Goal: Task Accomplishment & Management: Complete application form

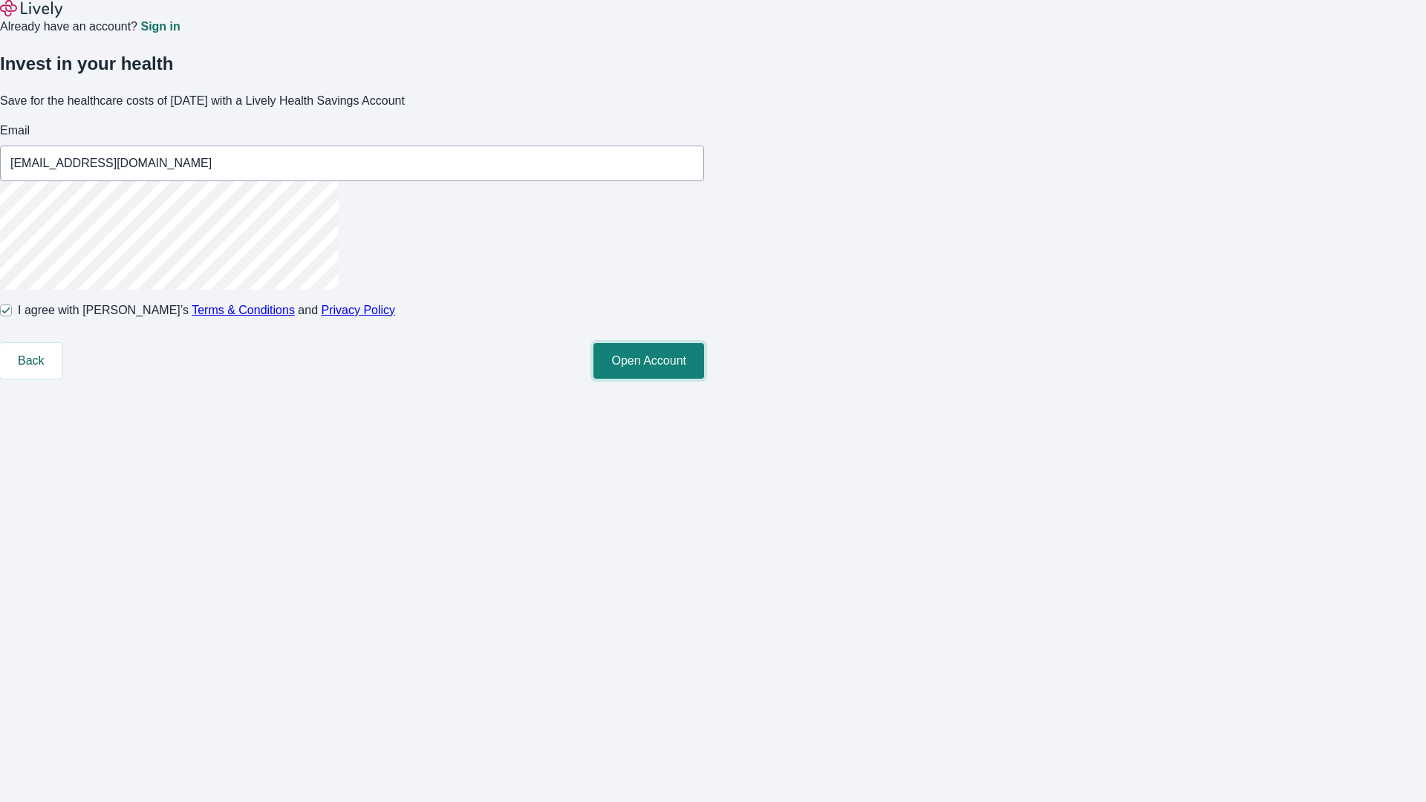
click at [704, 379] on button "Open Account" at bounding box center [649, 361] width 111 height 36
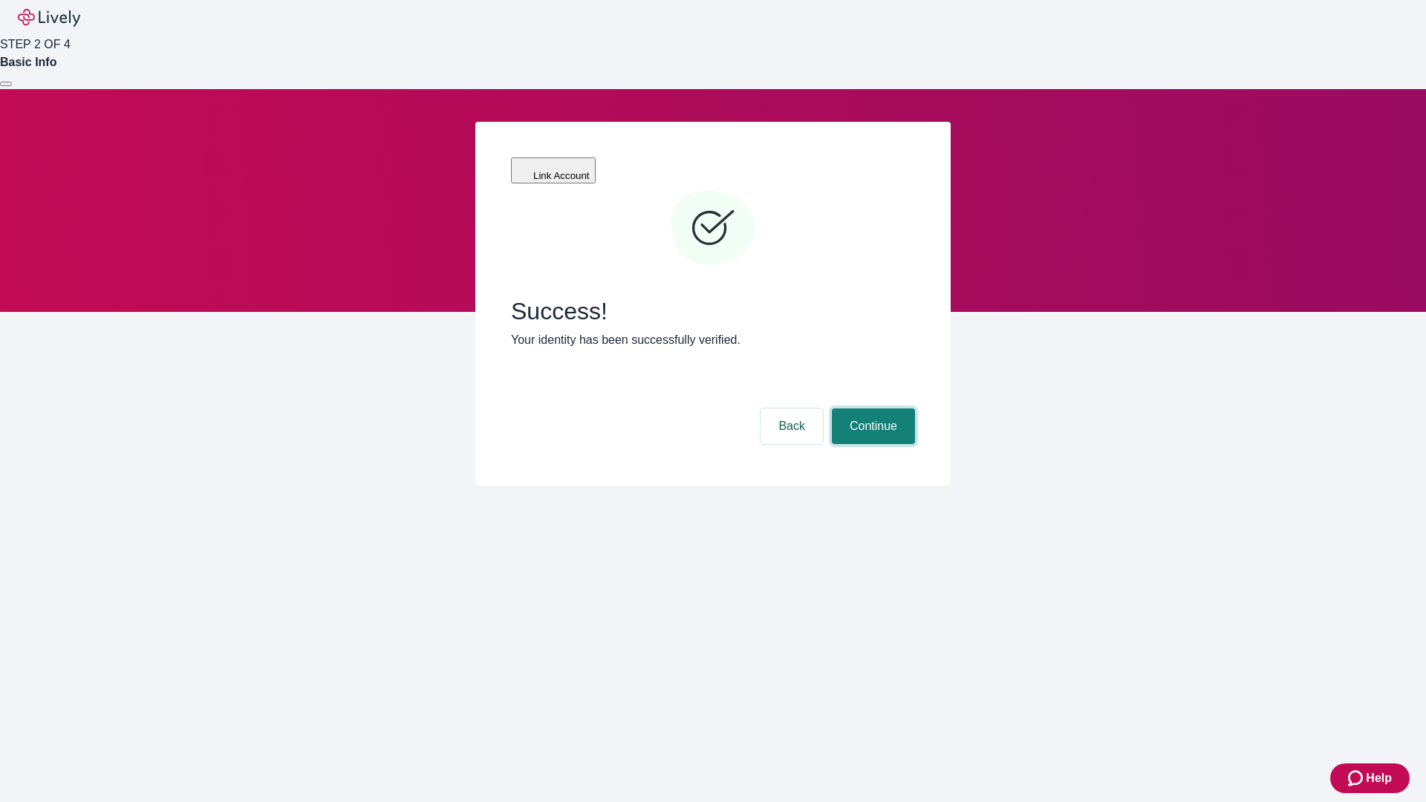
click at [871, 409] on button "Continue" at bounding box center [873, 427] width 83 height 36
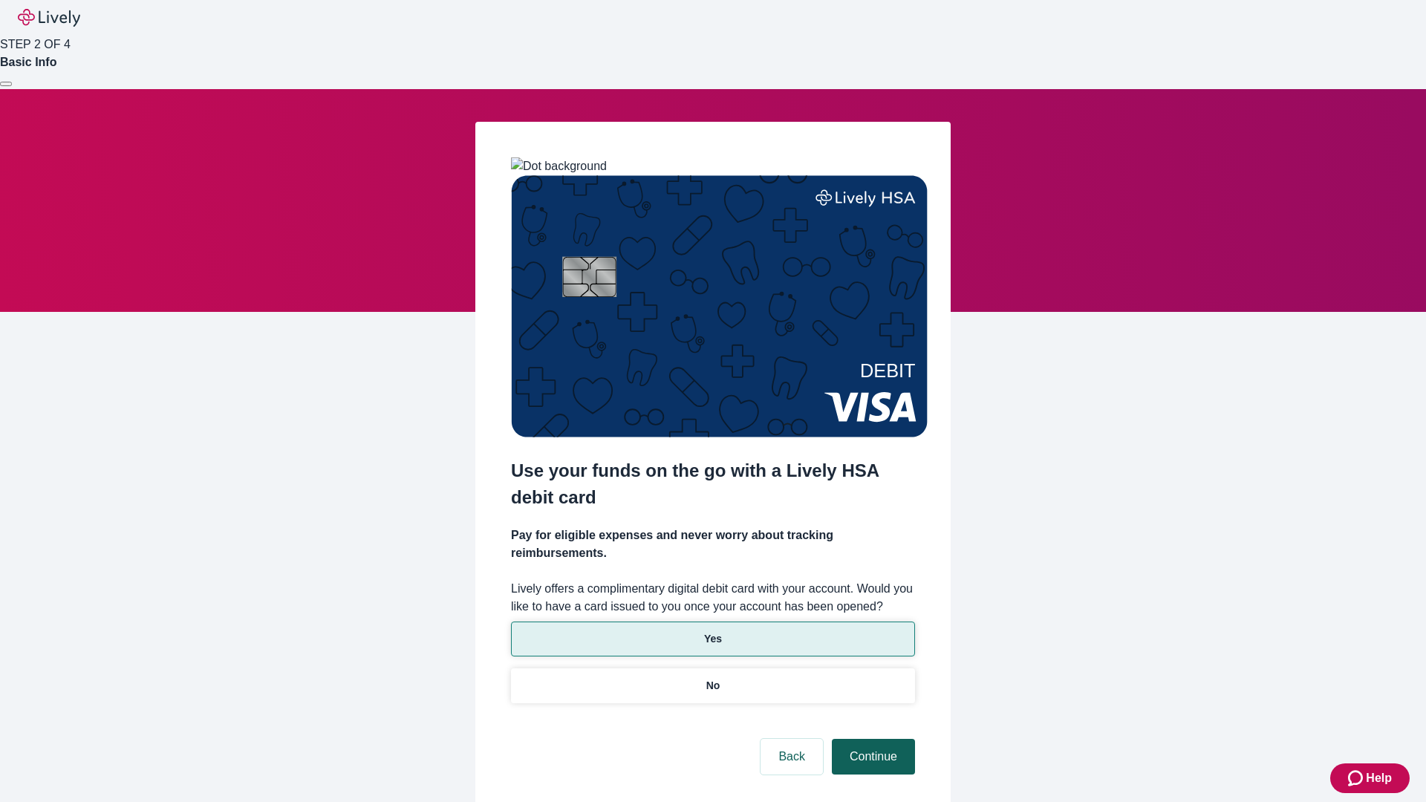
click at [712, 632] on p "Yes" at bounding box center [713, 640] width 18 height 16
click at [871, 739] on button "Continue" at bounding box center [873, 757] width 83 height 36
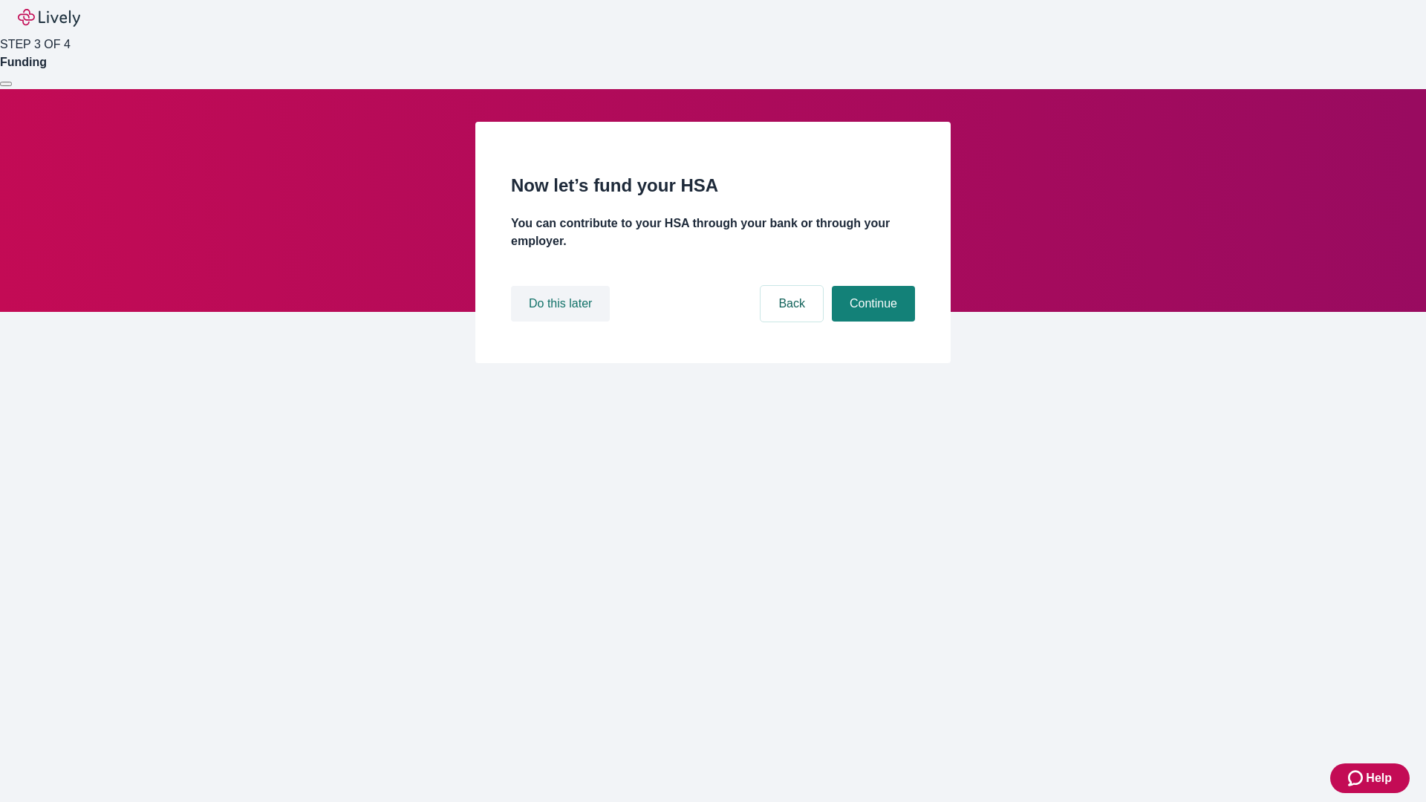
click at [562, 322] on button "Do this later" at bounding box center [560, 304] width 99 height 36
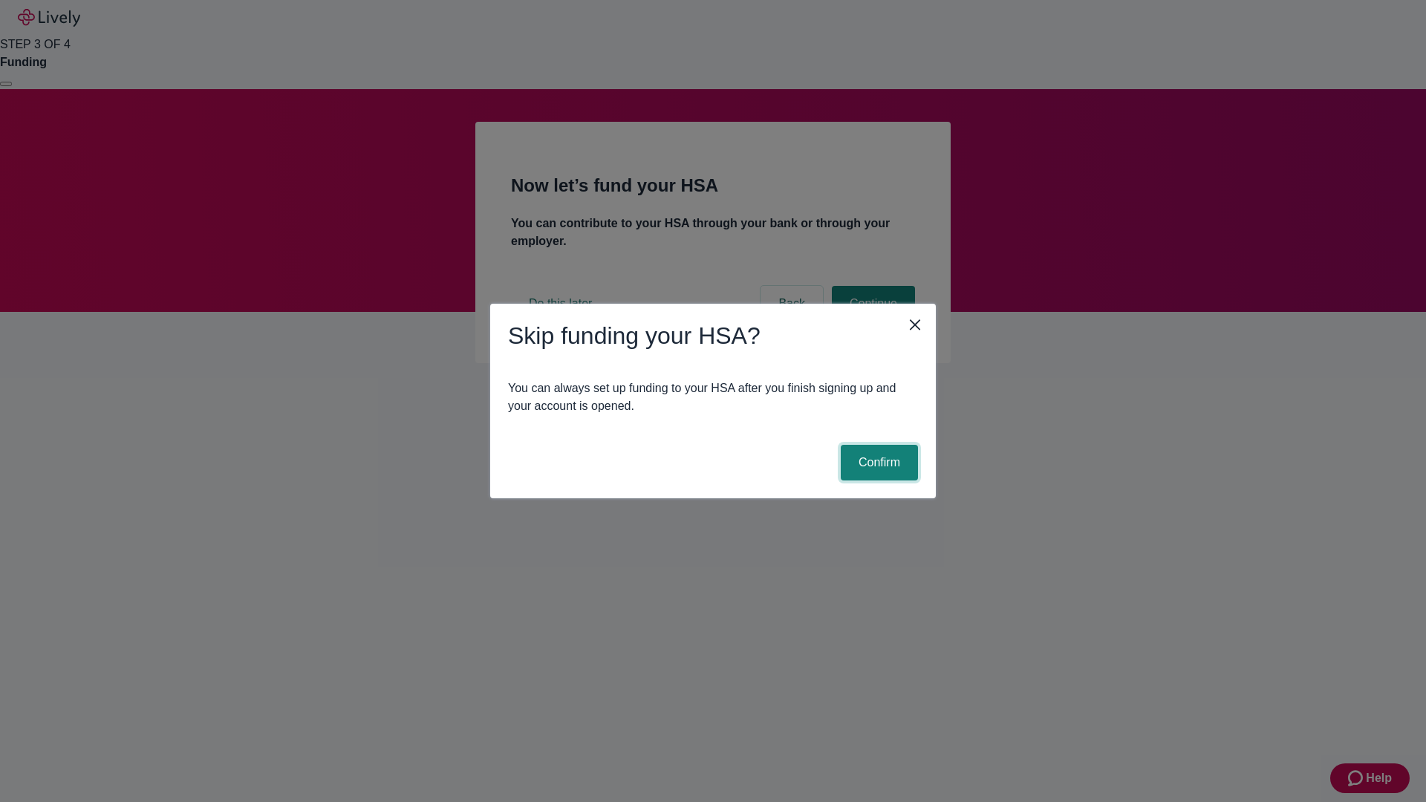
click at [877, 463] on button "Confirm" at bounding box center [879, 463] width 77 height 36
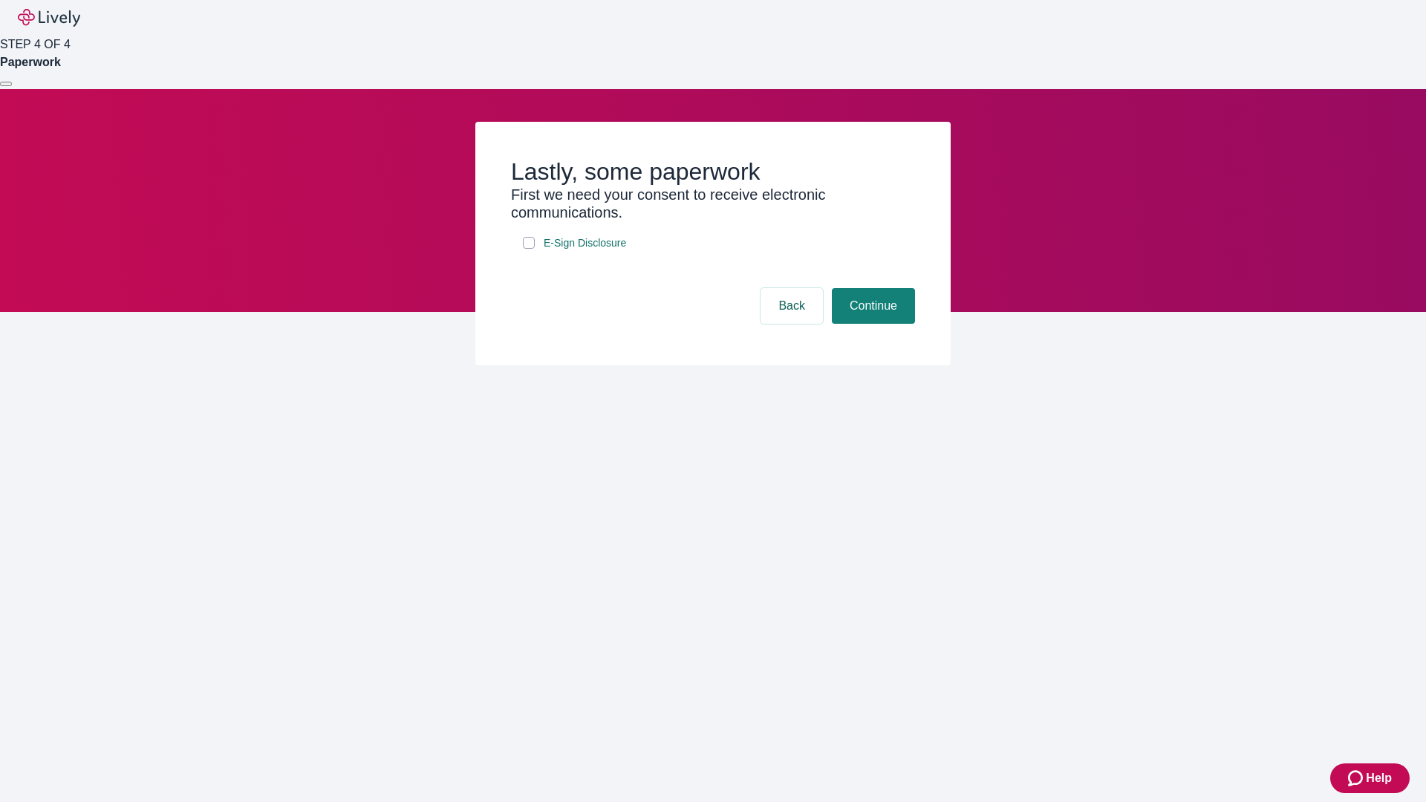
click at [529, 249] on input "E-Sign Disclosure" at bounding box center [529, 243] width 12 height 12
checkbox input "true"
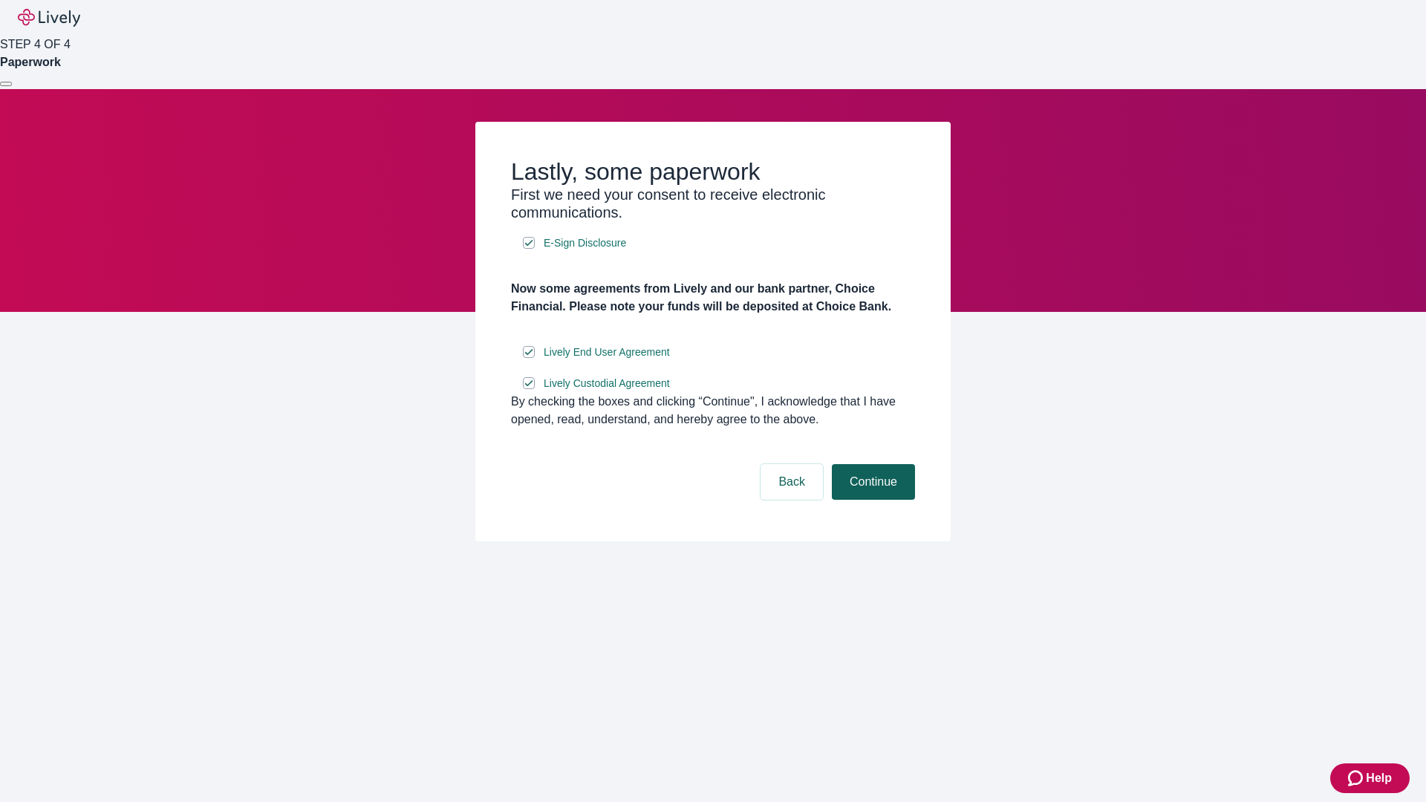
click at [871, 500] on button "Continue" at bounding box center [873, 482] width 83 height 36
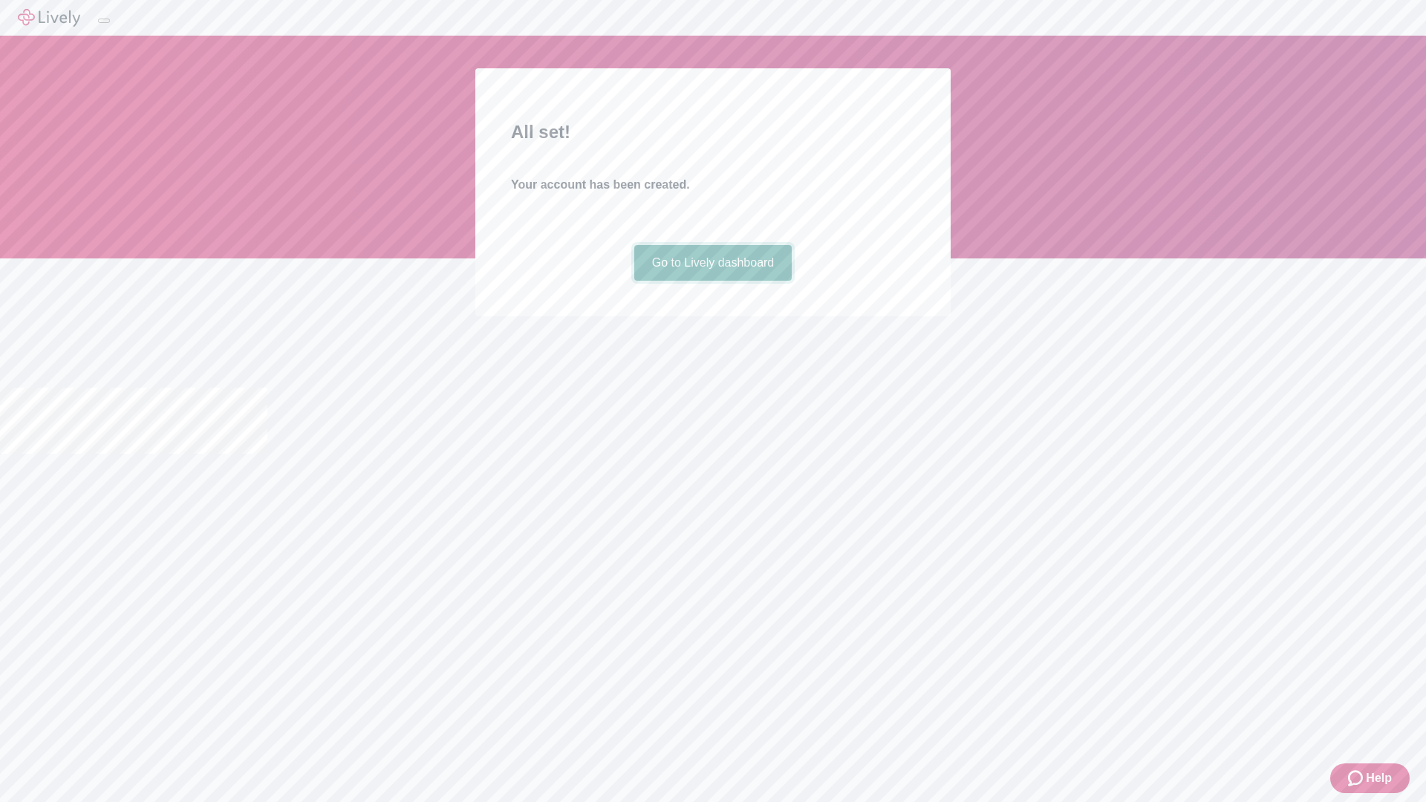
click at [712, 281] on link "Go to Lively dashboard" at bounding box center [713, 263] width 158 height 36
